Goal: Task Accomplishment & Management: Use online tool/utility

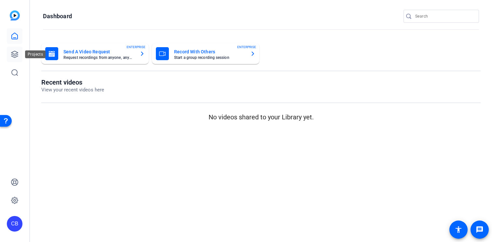
click at [10, 51] on link at bounding box center [15, 55] width 16 height 16
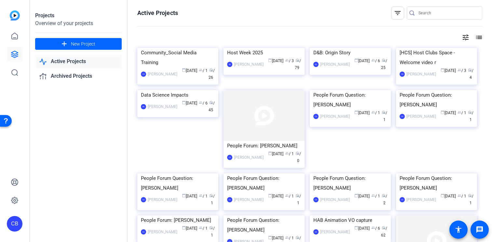
click at [69, 62] on link "Active Projects" at bounding box center [78, 61] width 87 height 13
click at [167, 67] on div "Community_Social Media Training" at bounding box center [178, 58] width 74 height 20
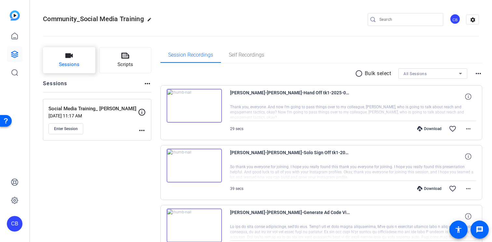
click at [72, 62] on span "Sessions" at bounding box center [69, 64] width 20 height 7
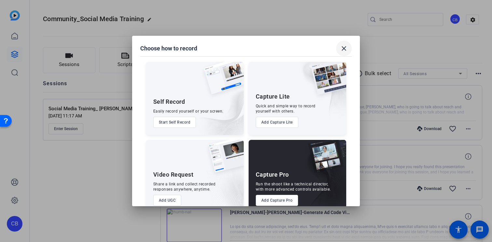
click at [343, 49] on mat-icon "close" at bounding box center [344, 49] width 8 height 8
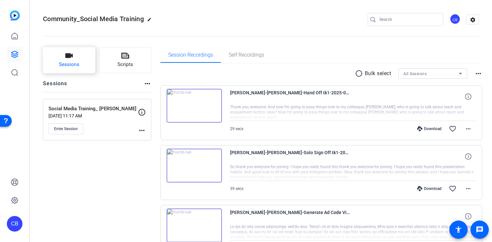
click at [65, 61] on span "Sessions" at bounding box center [69, 64] width 20 height 7
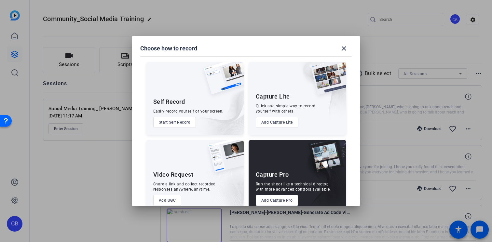
scroll to position [13, 0]
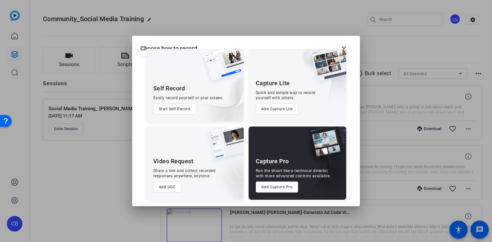
click at [280, 188] on button "Add Capture Pro" at bounding box center [277, 187] width 43 height 11
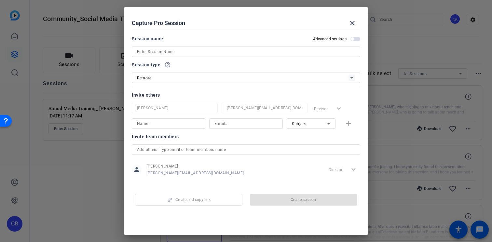
click at [150, 55] on input at bounding box center [246, 52] width 218 height 8
paste input "Maz Farah"
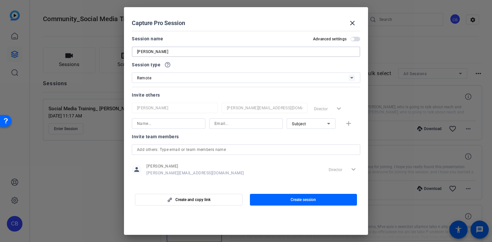
click at [137, 52] on input "Maz Farah" at bounding box center [246, 52] width 218 height 8
type input "Social Media Training_Maz Farah"
click at [214, 77] on div "Remote" at bounding box center [242, 78] width 211 height 8
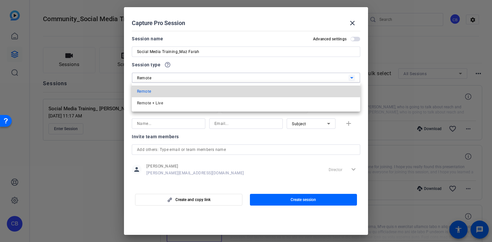
click at [182, 93] on mat-option "Remote" at bounding box center [246, 92] width 228 height 12
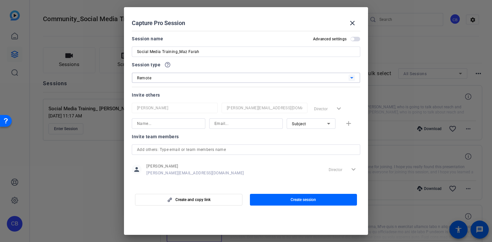
click at [171, 125] on input at bounding box center [168, 124] width 63 height 8
type input "Nicole Hyde"
click at [247, 126] on input at bounding box center [245, 124] width 63 height 8
type input "n"
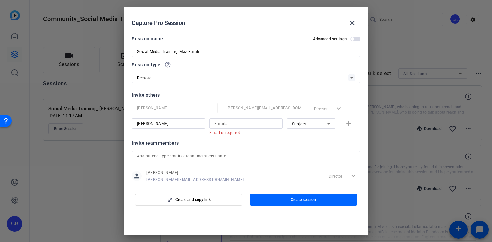
paste input "niki.hyde@airbnb.com"
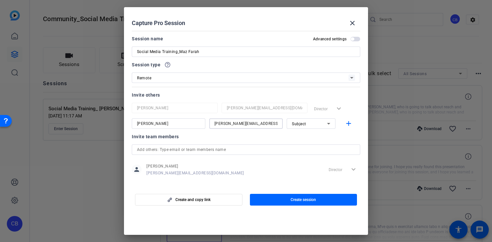
type input "niki.hyde@airbnb.com"
click at [320, 125] on div "Subject" at bounding box center [309, 124] width 35 height 8
click at [315, 138] on mat-option "Collaborator" at bounding box center [311, 136] width 49 height 10
click at [350, 124] on mat-icon "add" at bounding box center [349, 124] width 8 height 8
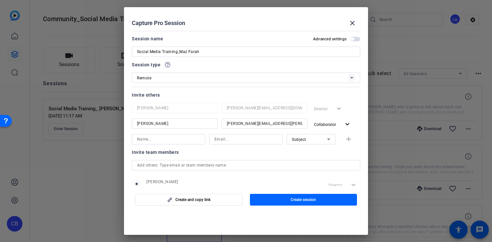
click at [179, 141] on input at bounding box center [168, 139] width 63 height 8
type input "Alex Register"
click at [217, 139] on input at bounding box center [245, 139] width 63 height 8
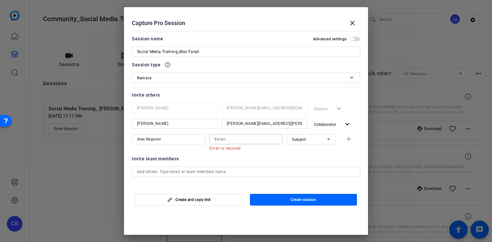
paste input "alex.register@airbnb.com"
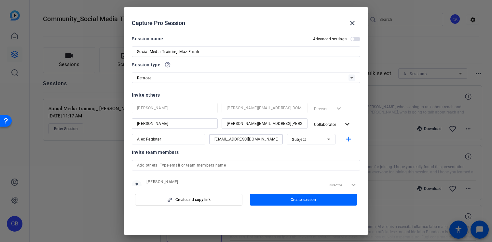
type input "alex.register@airbnb.com"
click at [315, 141] on div "Subject" at bounding box center [309, 139] width 35 height 8
click at [308, 163] on mat-option "Watcher" at bounding box center [311, 162] width 49 height 10
click at [348, 140] on mat-icon "add" at bounding box center [349, 139] width 8 height 8
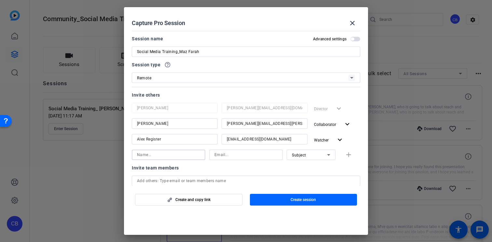
click at [152, 158] on input at bounding box center [168, 155] width 63 height 8
type input "Maz Farah"
click at [223, 155] on input at bounding box center [245, 155] width 63 height 8
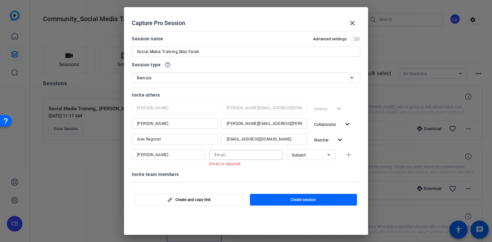
paste input "mary-anne@terrahq.com"
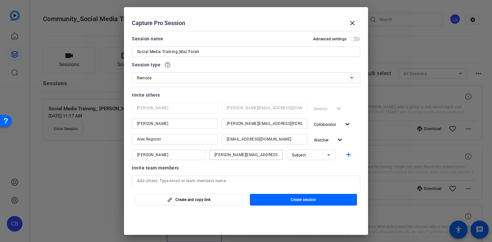
type input "mary-anne@terrahq.com"
click at [313, 158] on div "Subject" at bounding box center [309, 155] width 35 height 8
click at [306, 190] on mat-option "Subject" at bounding box center [311, 188] width 49 height 10
click at [305, 200] on span "Create session" at bounding box center [303, 199] width 25 height 5
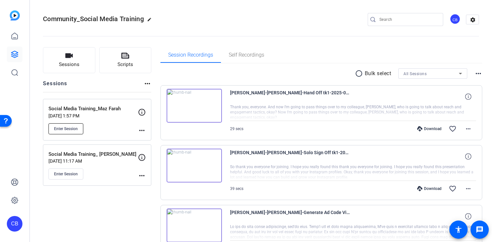
click at [65, 128] on span "Enter Session" at bounding box center [66, 128] width 24 height 5
click at [77, 130] on span "Enter Session" at bounding box center [66, 128] width 24 height 5
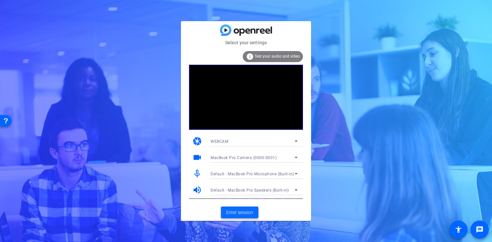
click at [241, 214] on span "Enter session" at bounding box center [239, 212] width 27 height 7
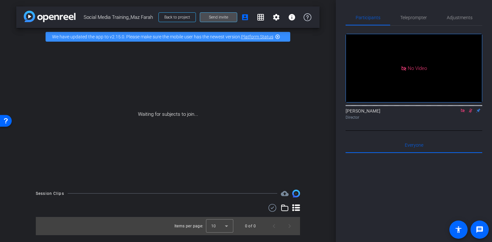
click at [221, 17] on span "Send invite" at bounding box center [218, 17] width 19 height 5
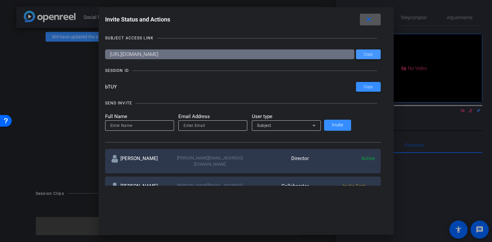
click at [364, 54] on span "Copy" at bounding box center [368, 54] width 9 height 5
click at [364, 87] on span "Copy" at bounding box center [368, 87] width 9 height 5
click at [364, 54] on span "Copy" at bounding box center [368, 54] width 9 height 5
click at [364, 85] on span "Copy" at bounding box center [368, 87] width 9 height 5
